Goal: Task Accomplishment & Management: Use online tool/utility

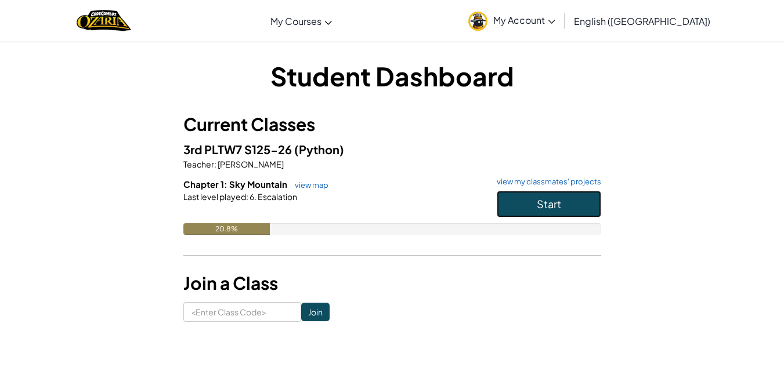
click at [576, 197] on button "Start" at bounding box center [549, 204] width 104 height 27
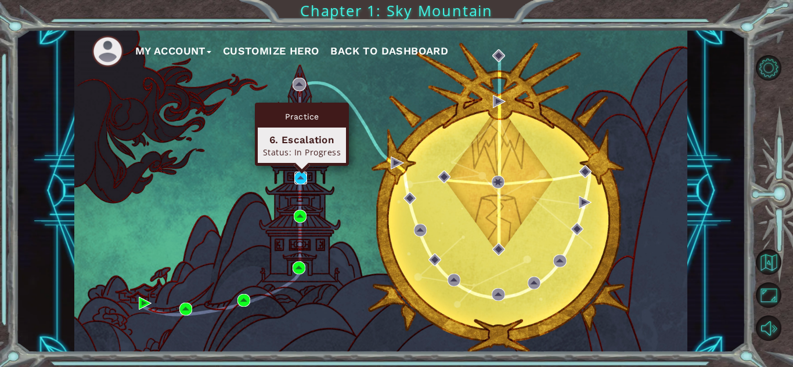
click at [298, 175] on img at bounding box center [300, 178] width 13 height 13
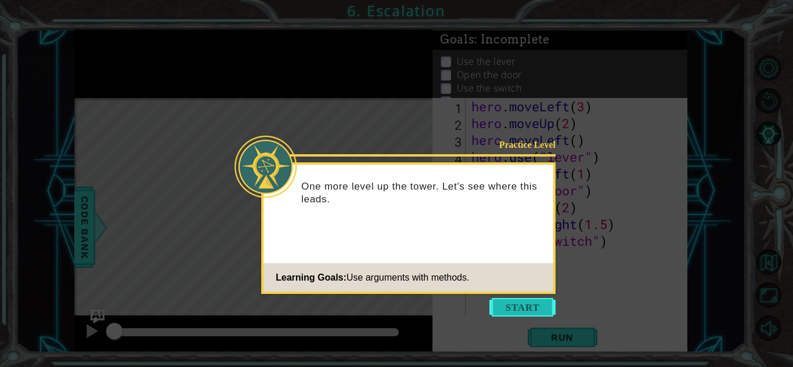
click at [511, 305] on button "Start" at bounding box center [522, 307] width 66 height 19
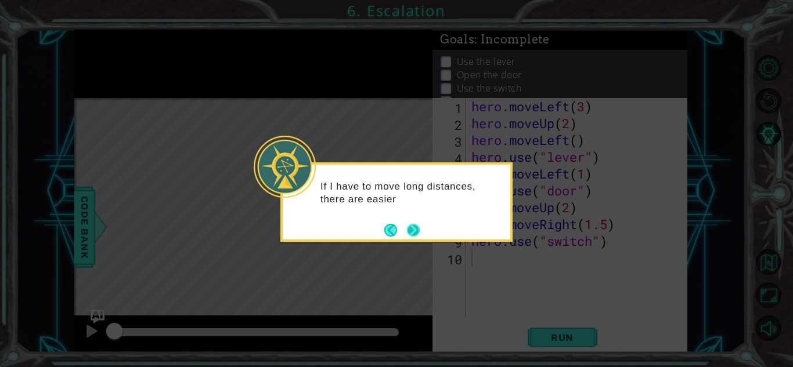
click at [414, 225] on button "Next" at bounding box center [413, 230] width 13 height 13
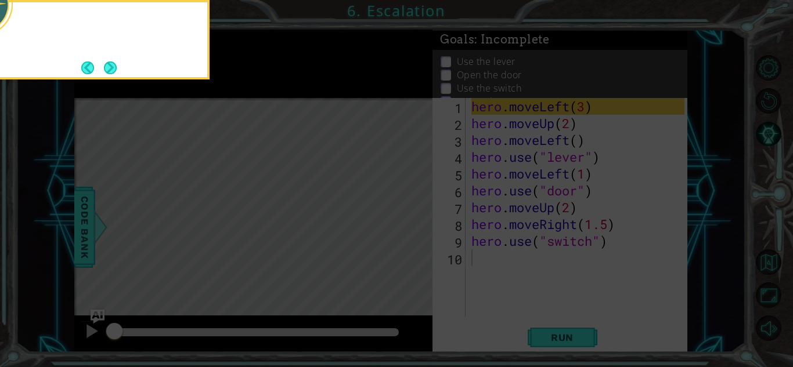
click at [414, 225] on icon at bounding box center [396, 54] width 793 height 625
drag, startPoint x: 414, startPoint y: 225, endPoint x: 179, endPoint y: 106, distance: 263.1
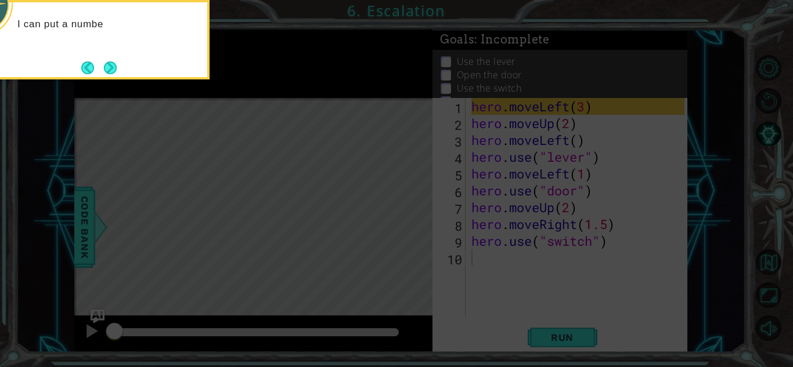
click at [179, 106] on icon at bounding box center [396, 54] width 793 height 625
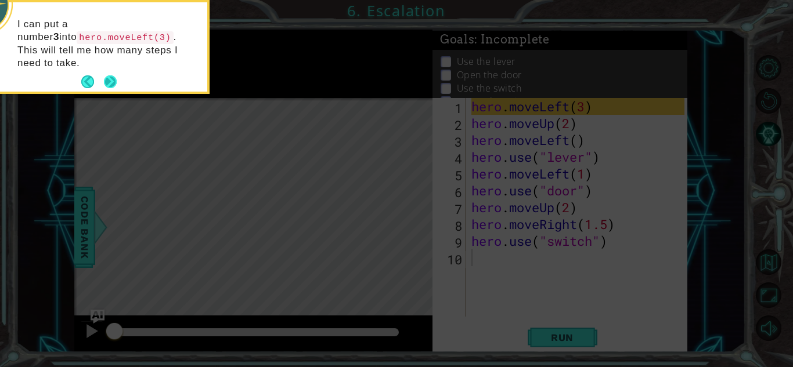
click at [109, 75] on button "Next" at bounding box center [110, 81] width 13 height 13
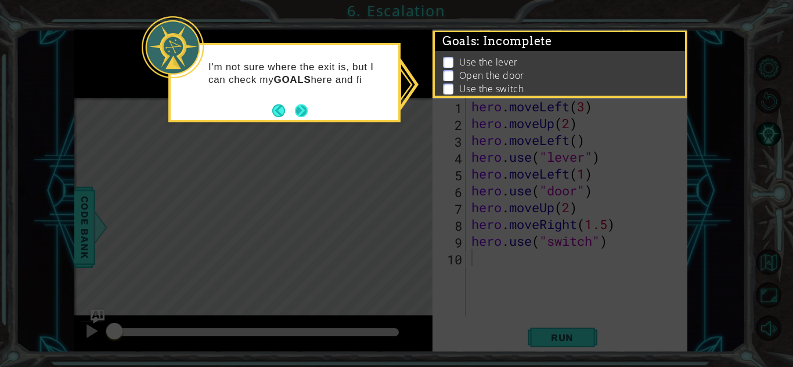
click at [302, 112] on button "Next" at bounding box center [301, 110] width 13 height 13
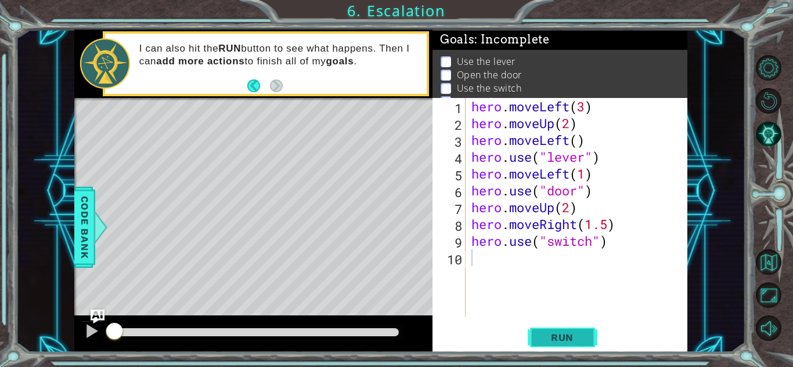
click at [569, 335] on span "Run" at bounding box center [562, 338] width 46 height 12
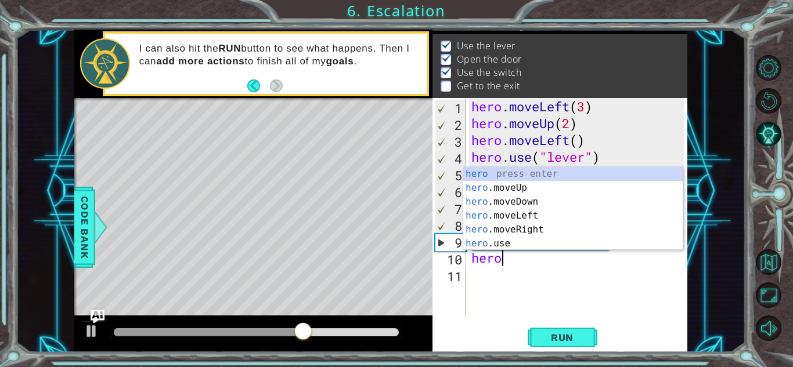
scroll to position [0, 1]
click at [506, 230] on div "hero press enter hero .moveUp press enter hero .moveDown press enter hero .move…" at bounding box center [572, 222] width 219 height 111
type textarea "hero.moveRight(1)"
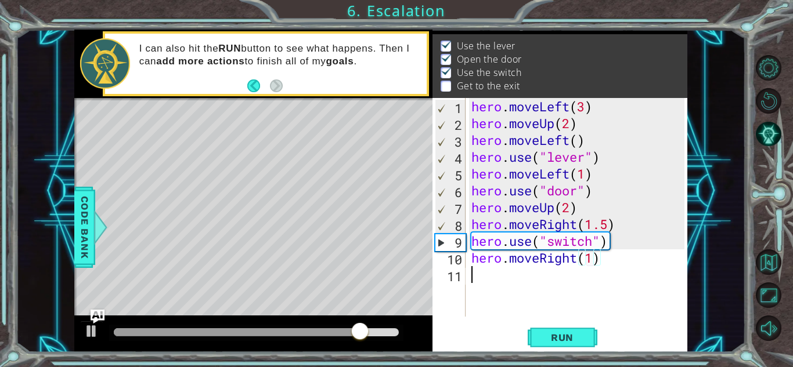
click at [473, 274] on div "hero . moveLeft ( 3 ) hero . moveUp ( 2 ) hero . moveLeft ( ) hero . use ( "lev…" at bounding box center [579, 224] width 221 height 252
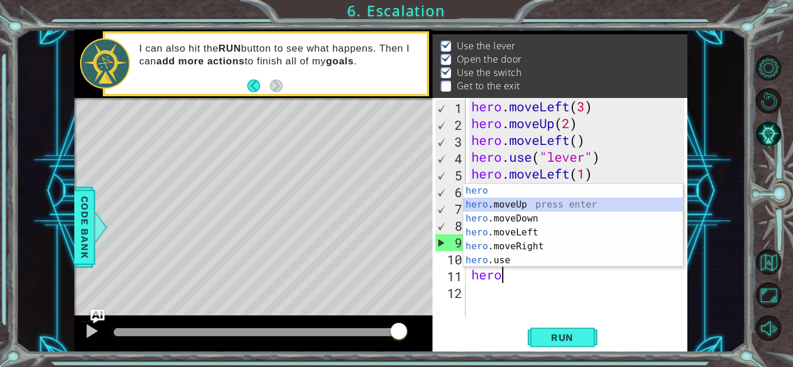
click at [509, 203] on div "hero press enter hero .moveUp press enter hero .moveDown press enter hero .move…" at bounding box center [572, 239] width 219 height 111
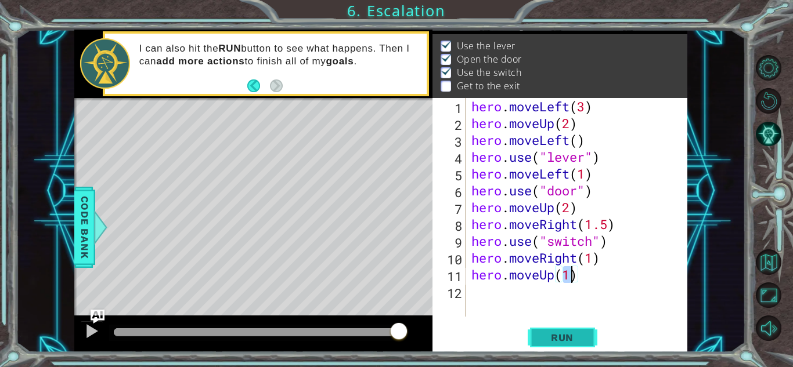
type textarea "hero.moveUp(1)"
click at [556, 325] on button "Run" at bounding box center [562, 338] width 70 height 26
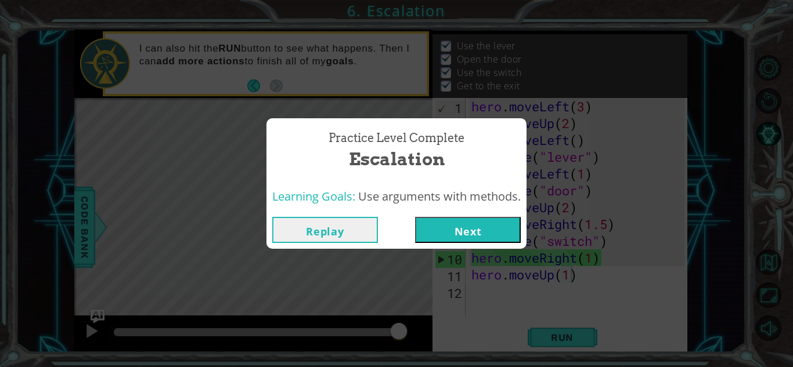
click at [451, 224] on button "Next" at bounding box center [468, 230] width 106 height 26
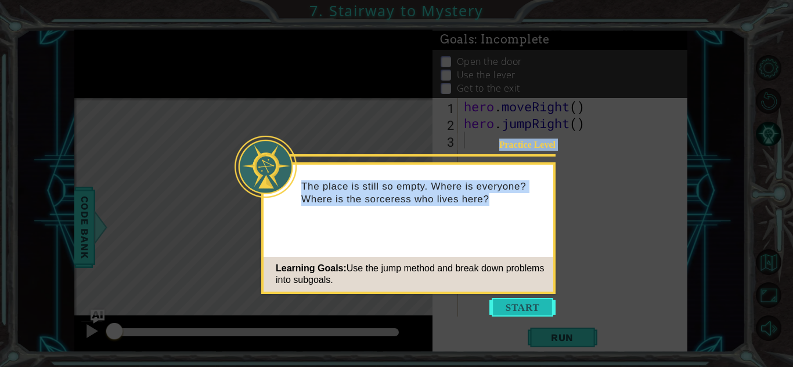
drag, startPoint x: 509, startPoint y: 295, endPoint x: 515, endPoint y: 303, distance: 9.2
click at [515, 303] on body "1 ההההההההההההההההההההההההההההההההההההההההההההההההההההההההההההההההההההההההההההה…" at bounding box center [396, 183] width 793 height 367
click at [515, 303] on button "Start" at bounding box center [522, 307] width 66 height 19
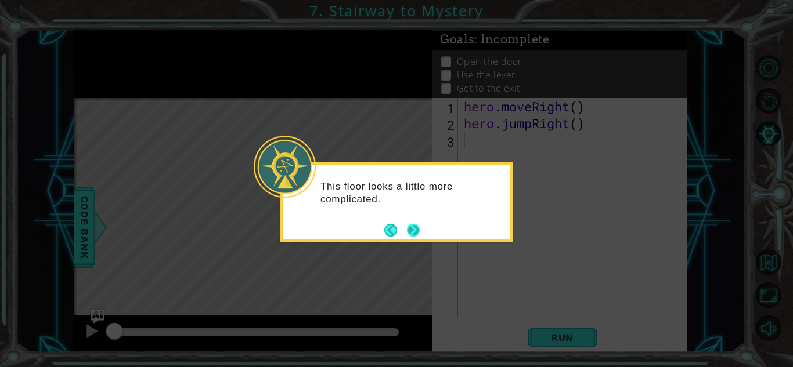
click at [414, 231] on button "Next" at bounding box center [413, 230] width 13 height 13
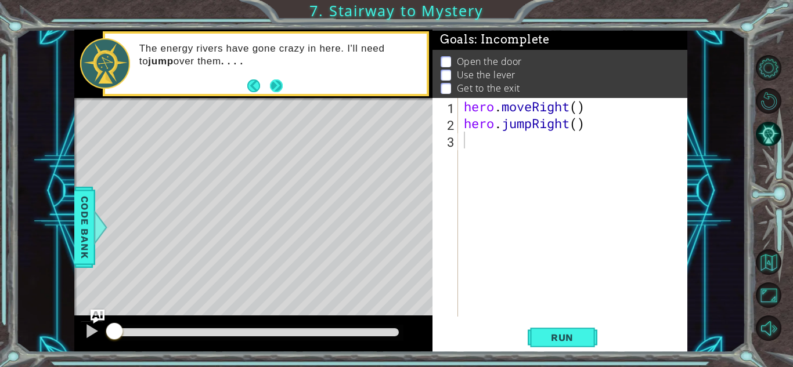
click at [276, 89] on button "Next" at bounding box center [276, 85] width 13 height 13
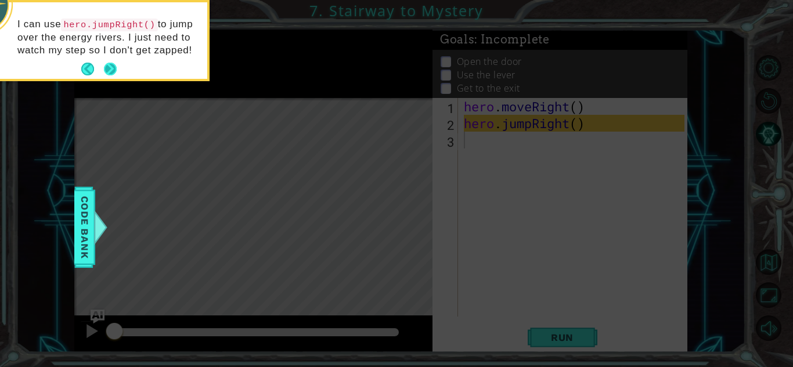
click at [108, 67] on button "Next" at bounding box center [110, 69] width 13 height 13
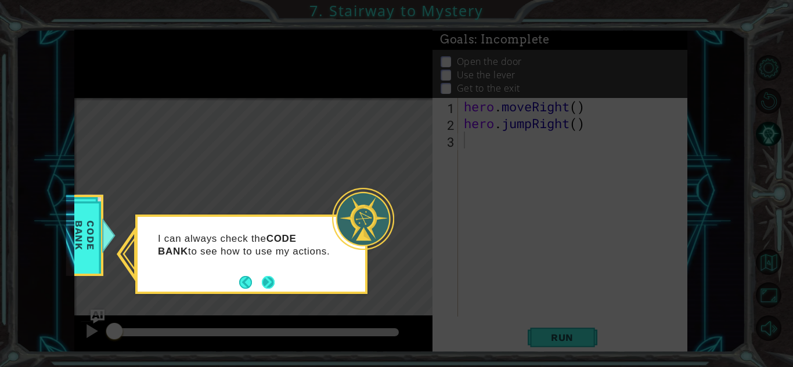
click at [259, 275] on footer at bounding box center [256, 282] width 35 height 17
click at [262, 276] on button "Next" at bounding box center [268, 282] width 13 height 13
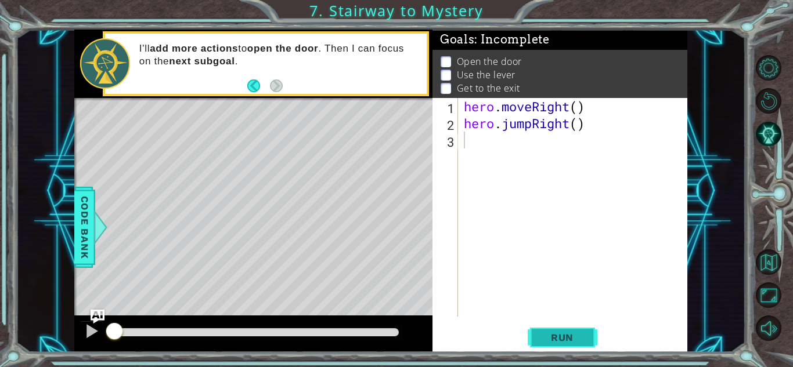
click at [553, 340] on span "Run" at bounding box center [562, 338] width 46 height 12
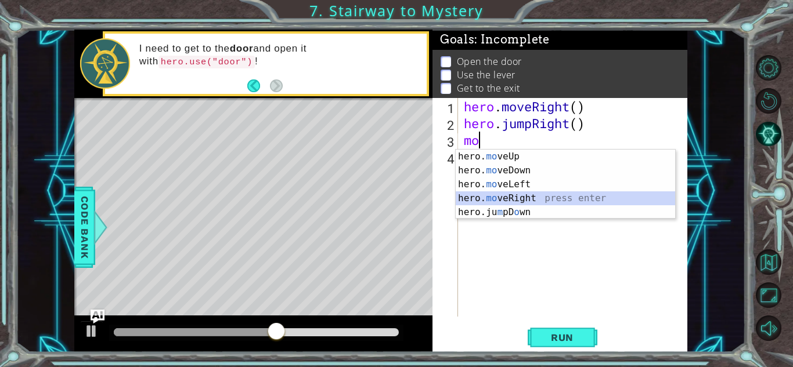
click at [491, 196] on div "hero. mo veUp press enter hero. mo veDown press enter hero. mo veLeft press ent…" at bounding box center [564, 198] width 219 height 97
type textarea "hero.moveRight(1)"
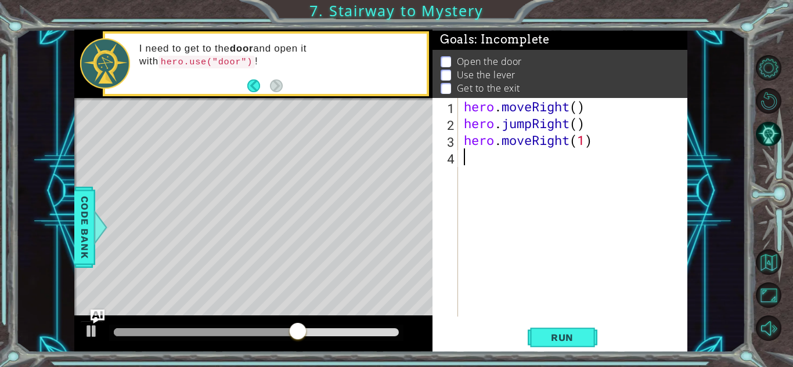
click at [469, 157] on div "hero . moveRight ( ) hero . jumpRight ( ) hero . moveRight ( 1 )" at bounding box center [575, 224] width 229 height 252
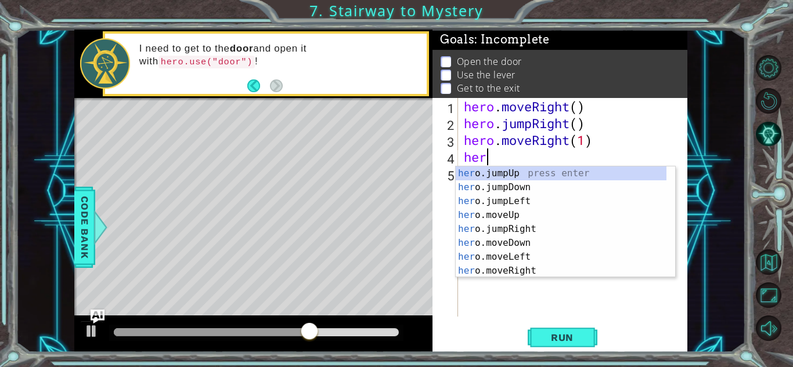
type textarea "hero"
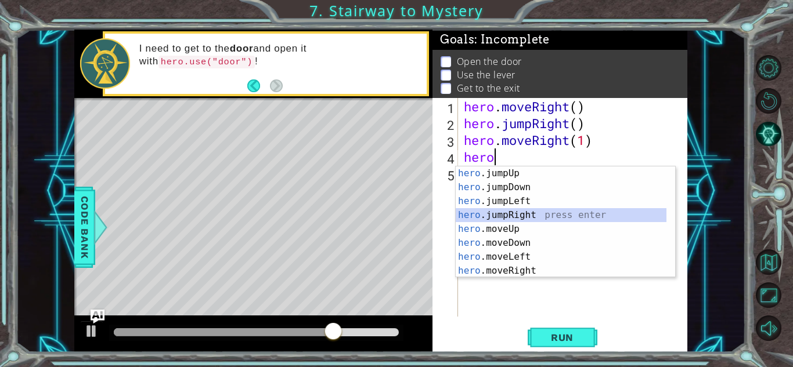
click at [477, 211] on div "hero .jumpUp press enter hero .jumpDown press enter hero .jumpLeft press enter …" at bounding box center [560, 236] width 211 height 139
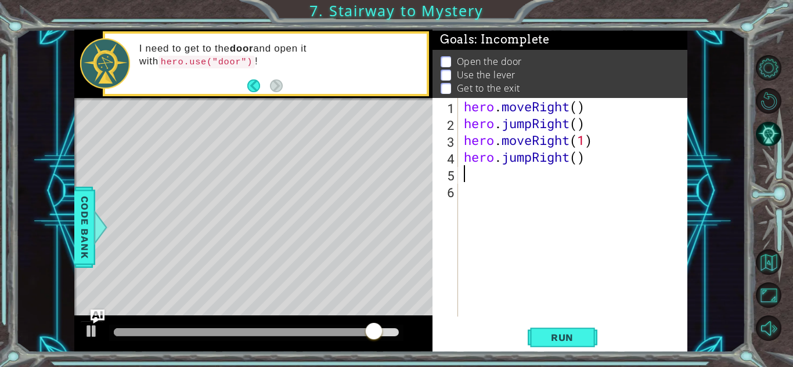
click at [589, 163] on div "hero . moveRight ( ) hero . jumpRight ( ) hero . moveRight ( 1 ) hero . jumpRig…" at bounding box center [575, 224] width 229 height 252
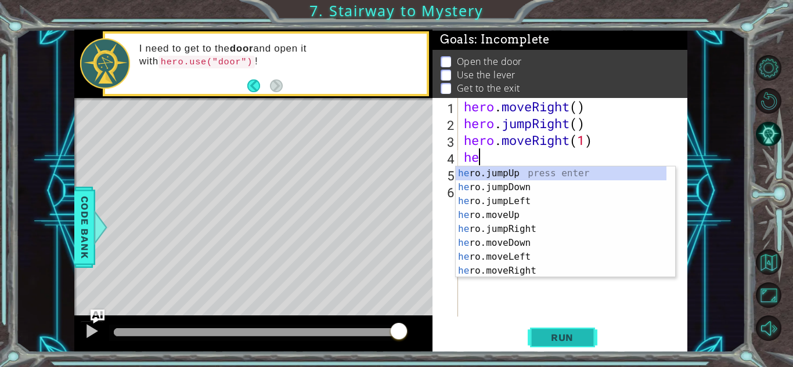
type textarea "h"
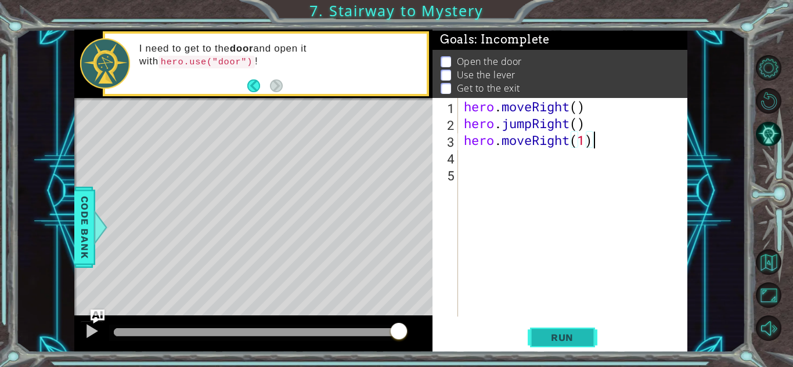
type textarea "hero.moveRight(1)"
click at [544, 332] on span "Run" at bounding box center [562, 338] width 46 height 12
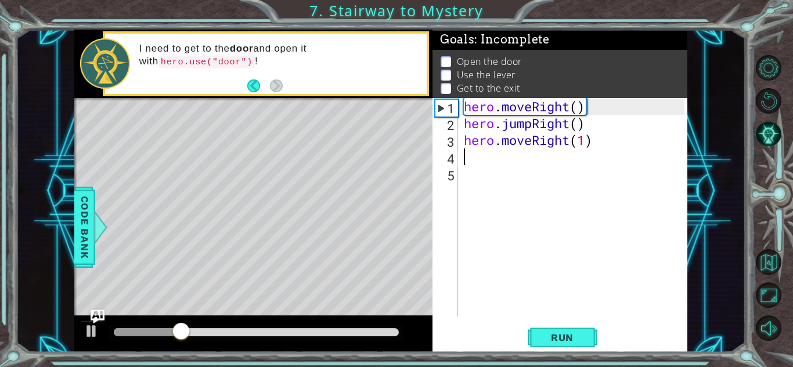
click at [465, 158] on div "hero . moveRight ( ) hero . jumpRight ( ) hero . moveRight ( 1 )" at bounding box center [575, 224] width 229 height 252
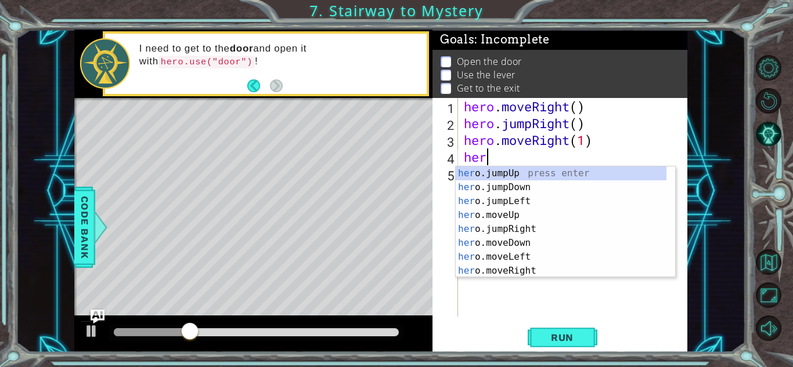
scroll to position [0, 1]
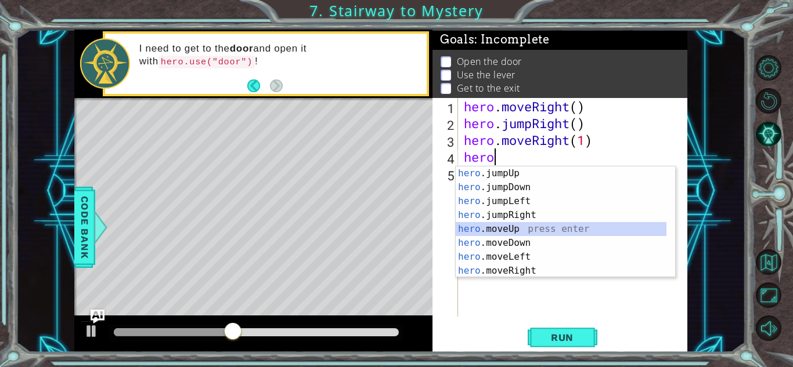
click at [501, 233] on div "hero .jumpUp press enter hero .jumpDown press enter hero .jumpLeft press enter …" at bounding box center [560, 236] width 211 height 139
type textarea "hero.moveUp(1)"
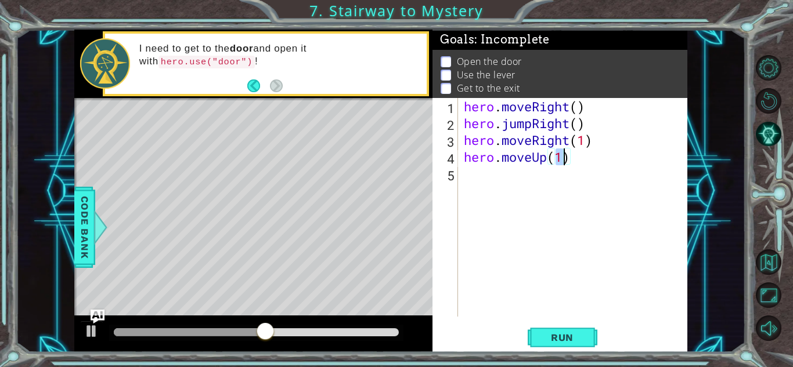
click at [477, 174] on div "hero . moveRight ( ) hero . jumpRight ( ) hero . moveRight ( 1 ) hero . moveUp …" at bounding box center [575, 224] width 229 height 252
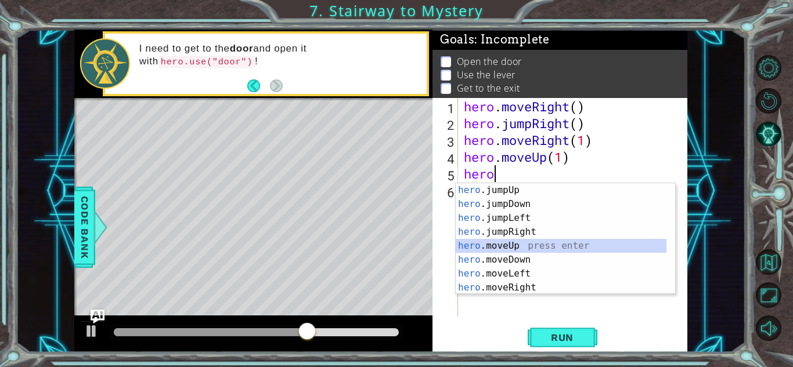
click at [501, 243] on div "hero .jumpUp press enter hero .jumpDown press enter hero .jumpLeft press enter …" at bounding box center [560, 252] width 211 height 139
type textarea "hero.moveUp(1)"
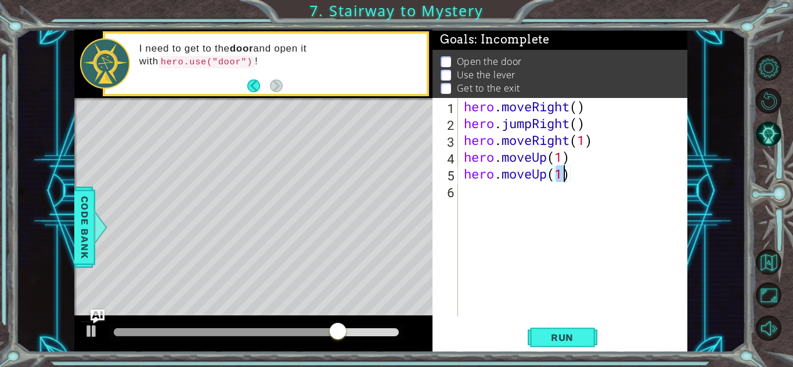
click at [477, 196] on div "hero . moveRight ( ) hero . jumpRight ( ) hero . moveRight ( 1 ) hero . moveUp …" at bounding box center [575, 224] width 229 height 252
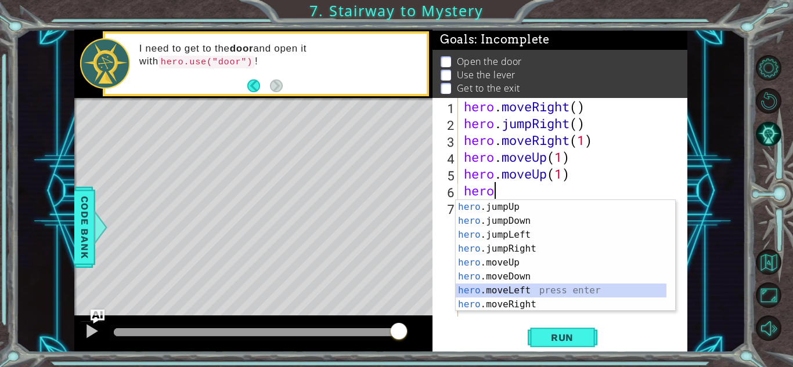
click at [487, 285] on div "hero .jumpUp press enter hero .jumpDown press enter hero .jumpLeft press enter …" at bounding box center [560, 269] width 211 height 139
type textarea "hero.moveLeft(1)"
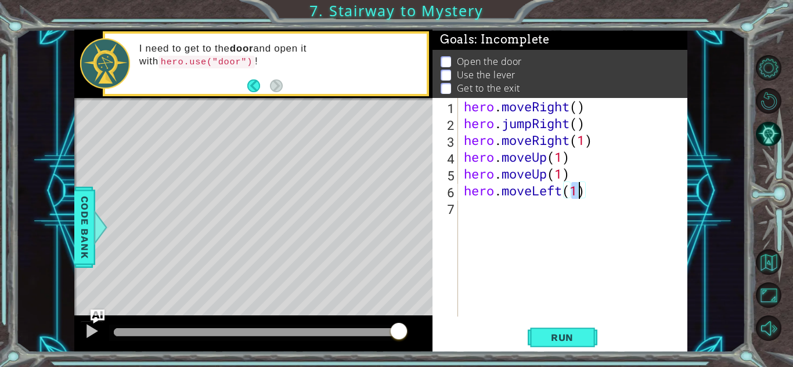
click at [471, 211] on div "hero . moveRight ( ) hero . jumpRight ( ) hero . moveRight ( 1 ) hero . moveUp …" at bounding box center [575, 224] width 229 height 252
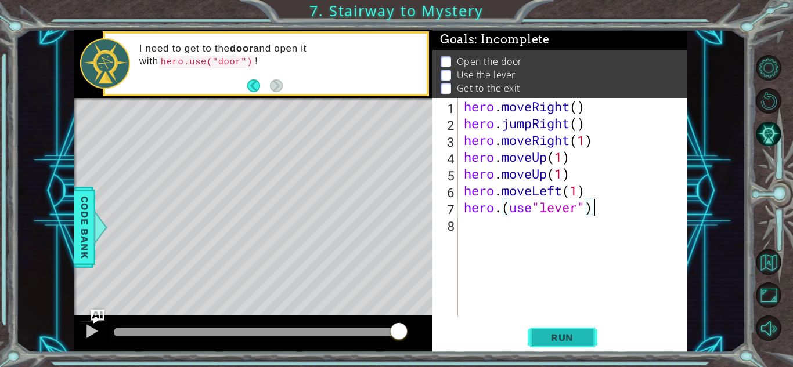
type textarea "hero.(use"lever")"
click at [566, 338] on span "Run" at bounding box center [562, 338] width 46 height 12
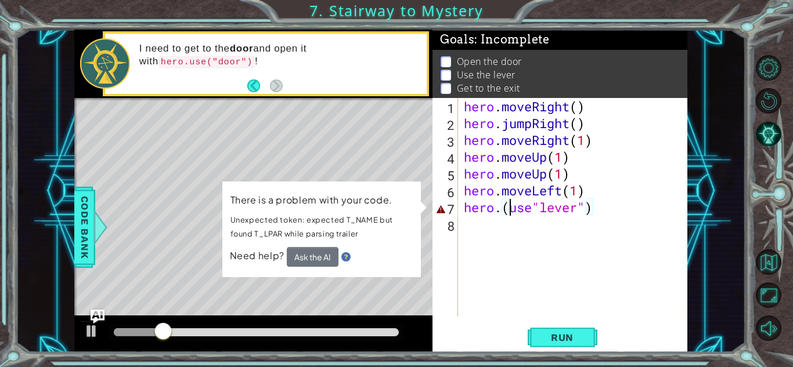
click at [510, 204] on div "hero . moveRight ( ) hero . jumpRight ( ) hero . moveRight ( 1 ) hero . moveUp …" at bounding box center [575, 224] width 229 height 252
